Goal: Information Seeking & Learning: Learn about a topic

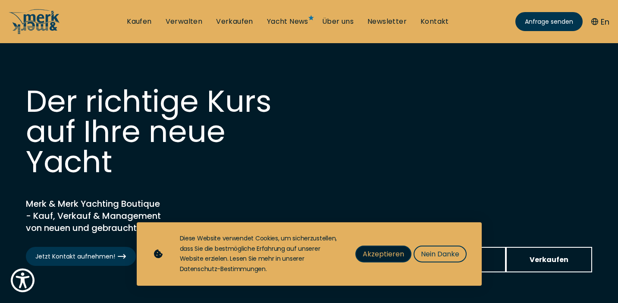
click at [389, 254] on span "Akzeptieren" at bounding box center [383, 254] width 41 height 11
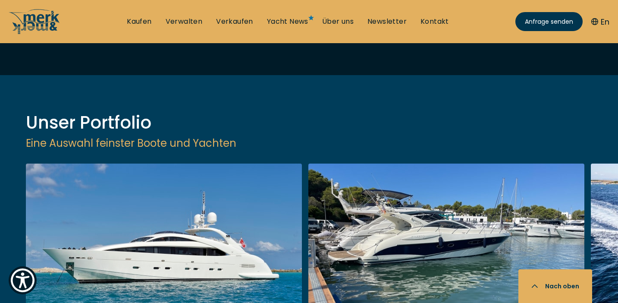
scroll to position [1018, 0]
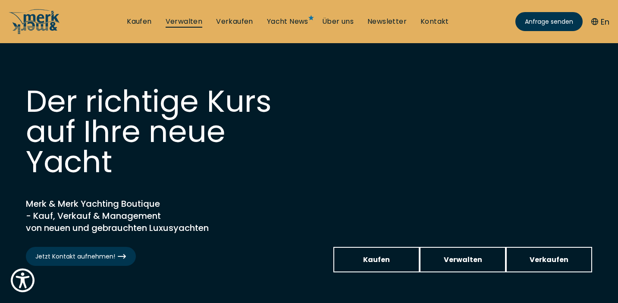
click at [189, 23] on link "Verwalten" at bounding box center [184, 21] width 37 height 9
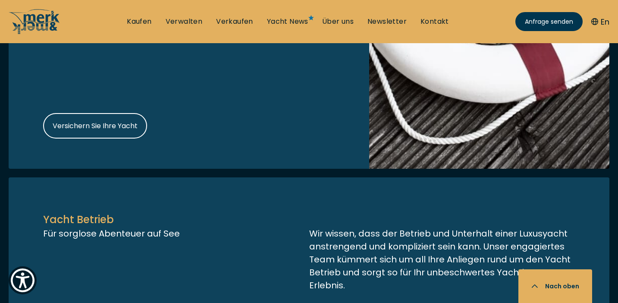
scroll to position [1743, 0]
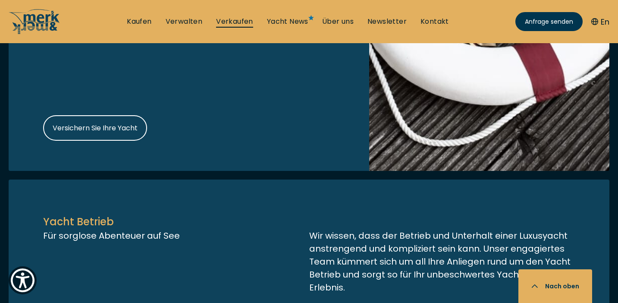
click at [239, 21] on link "Verkaufen" at bounding box center [234, 21] width 37 height 9
select select "sell"
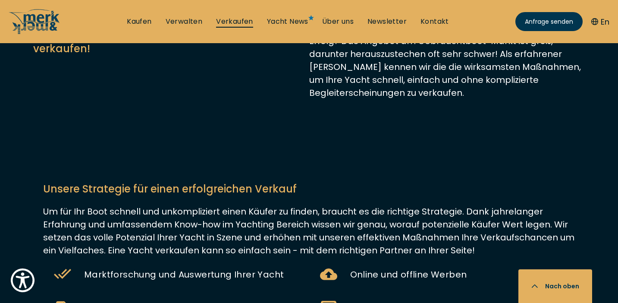
scroll to position [417, 0]
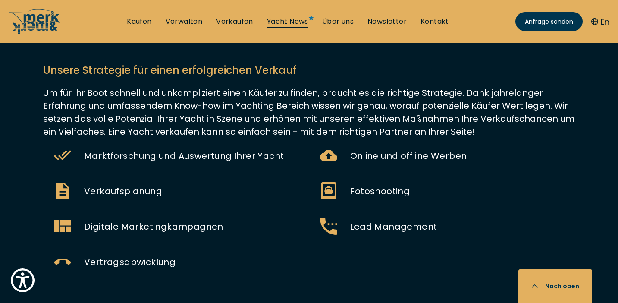
click at [289, 21] on link "Yacht News" at bounding box center [287, 21] width 41 height 9
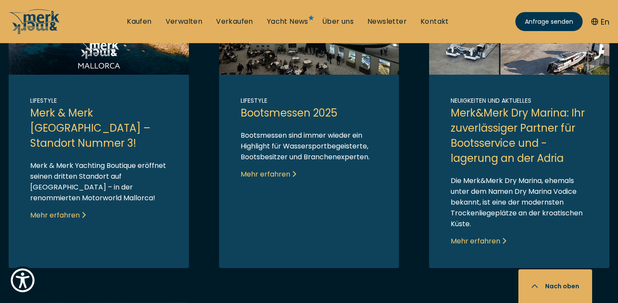
scroll to position [591, 0]
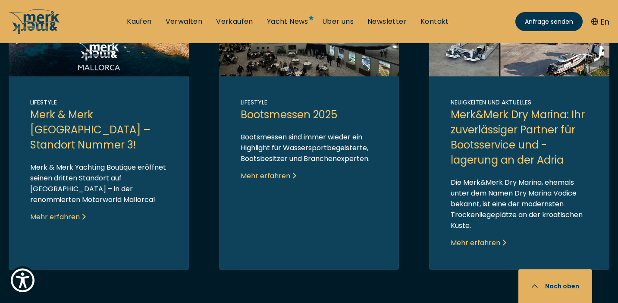
click at [472, 242] on link "Link to post" at bounding box center [519, 130] width 180 height 280
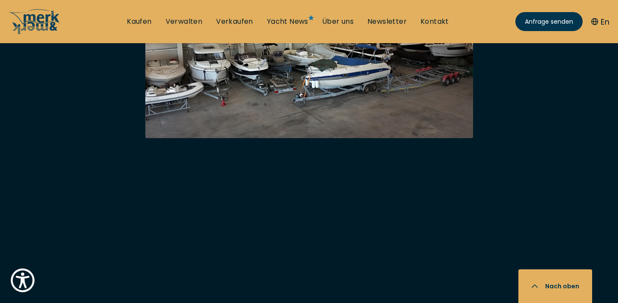
scroll to position [2151, 0]
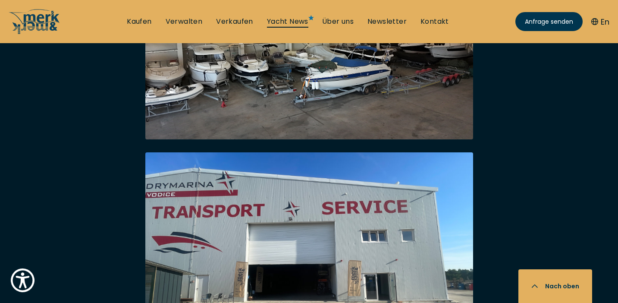
click at [292, 23] on link "Yacht News" at bounding box center [287, 21] width 41 height 9
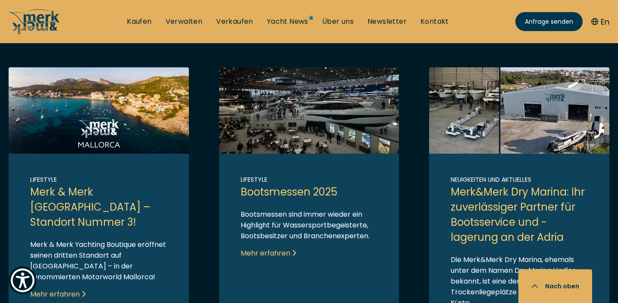
scroll to position [520, 0]
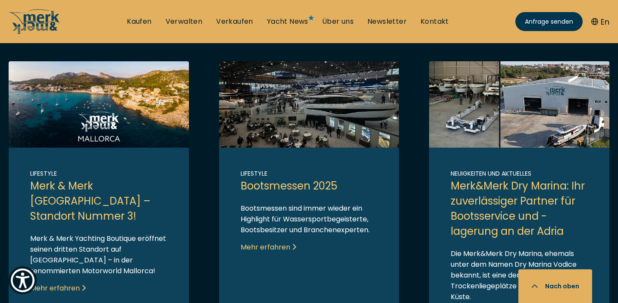
click at [74, 124] on link "Link to post" at bounding box center [99, 201] width 180 height 280
